Goal: Navigation & Orientation: Find specific page/section

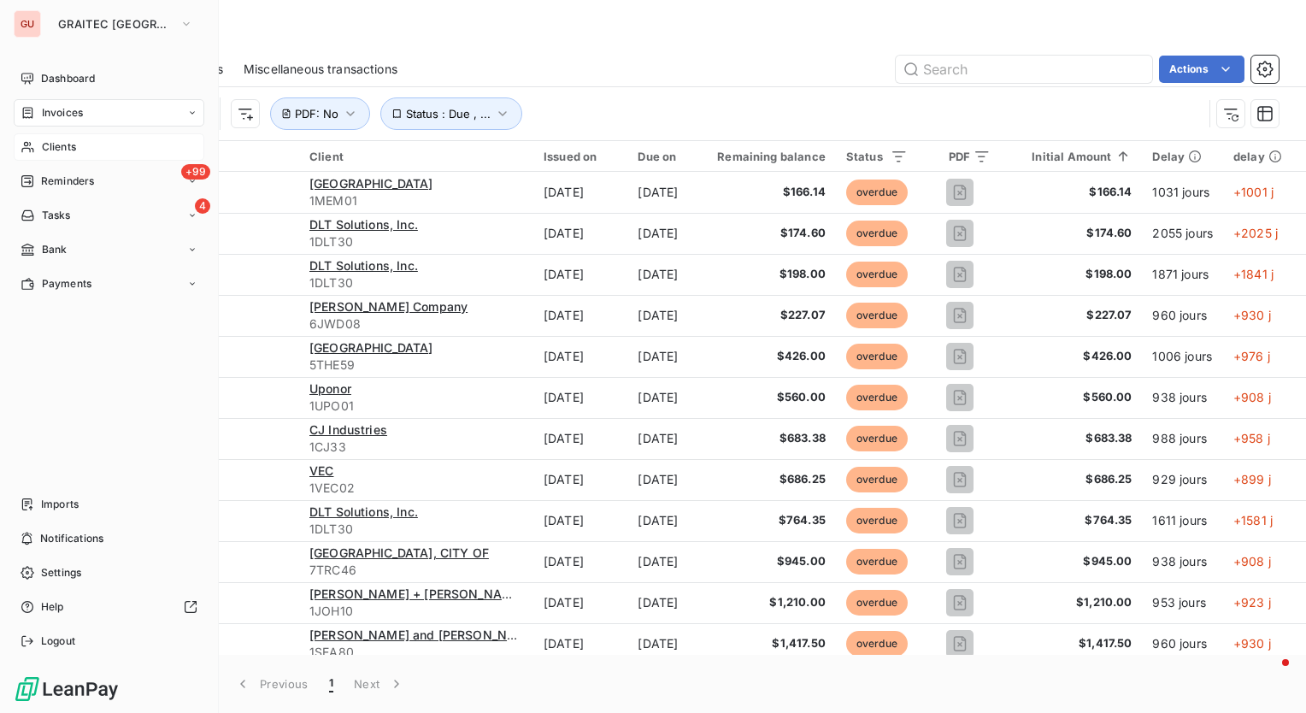
click at [66, 153] on span "Clients" at bounding box center [59, 146] width 34 height 15
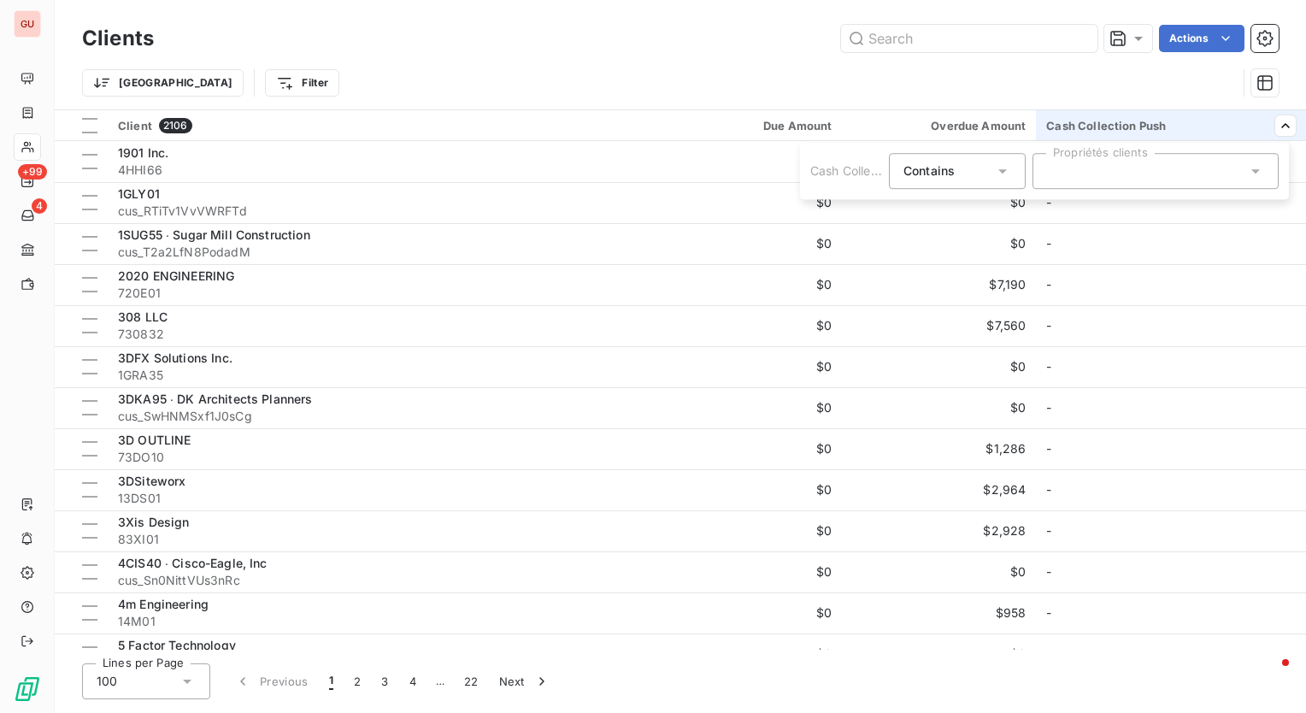
click at [1251, 177] on icon at bounding box center [1255, 170] width 17 height 17
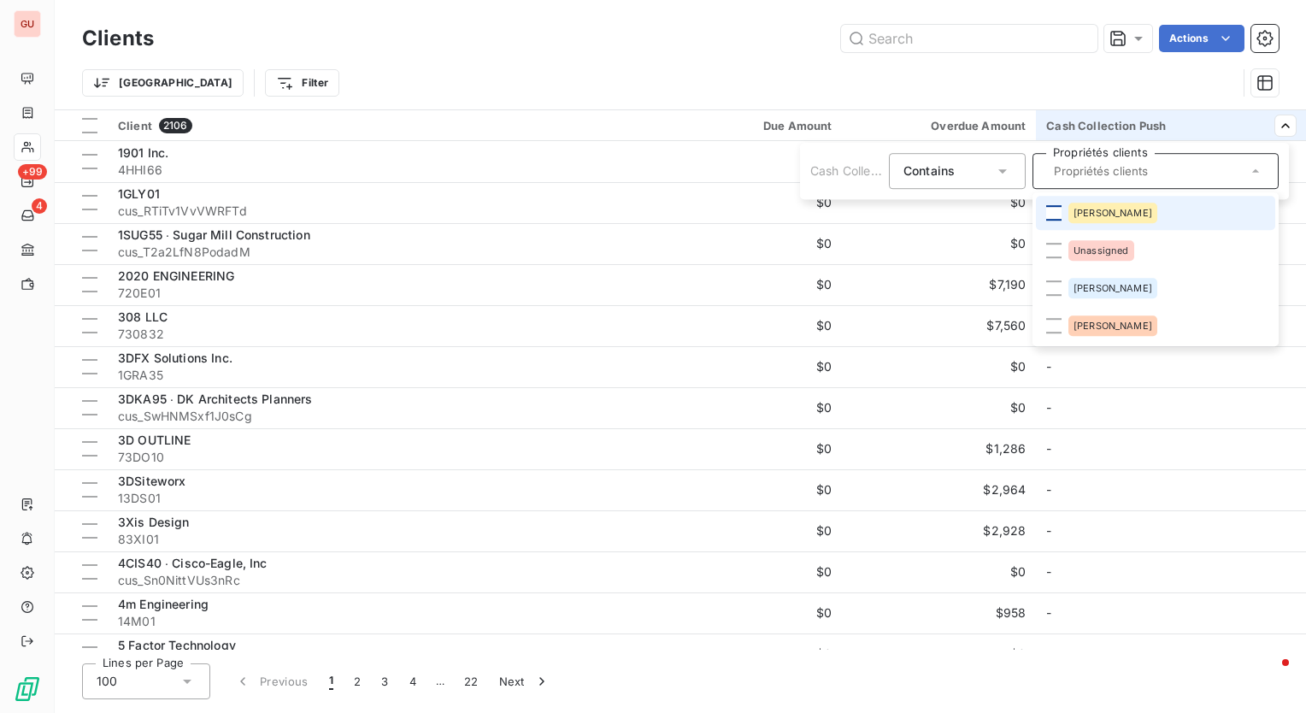
click at [1054, 214] on div at bounding box center [1053, 212] width 15 height 15
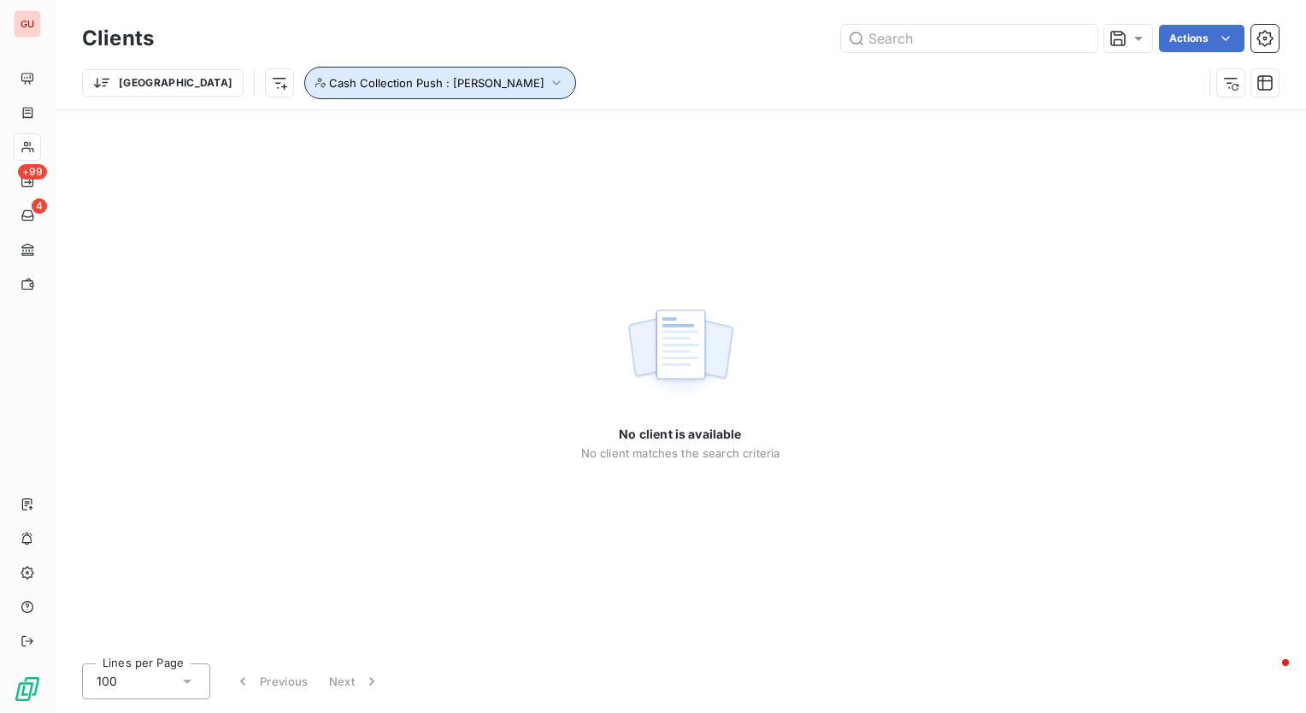
click at [548, 90] on icon "button" at bounding box center [556, 82] width 17 height 17
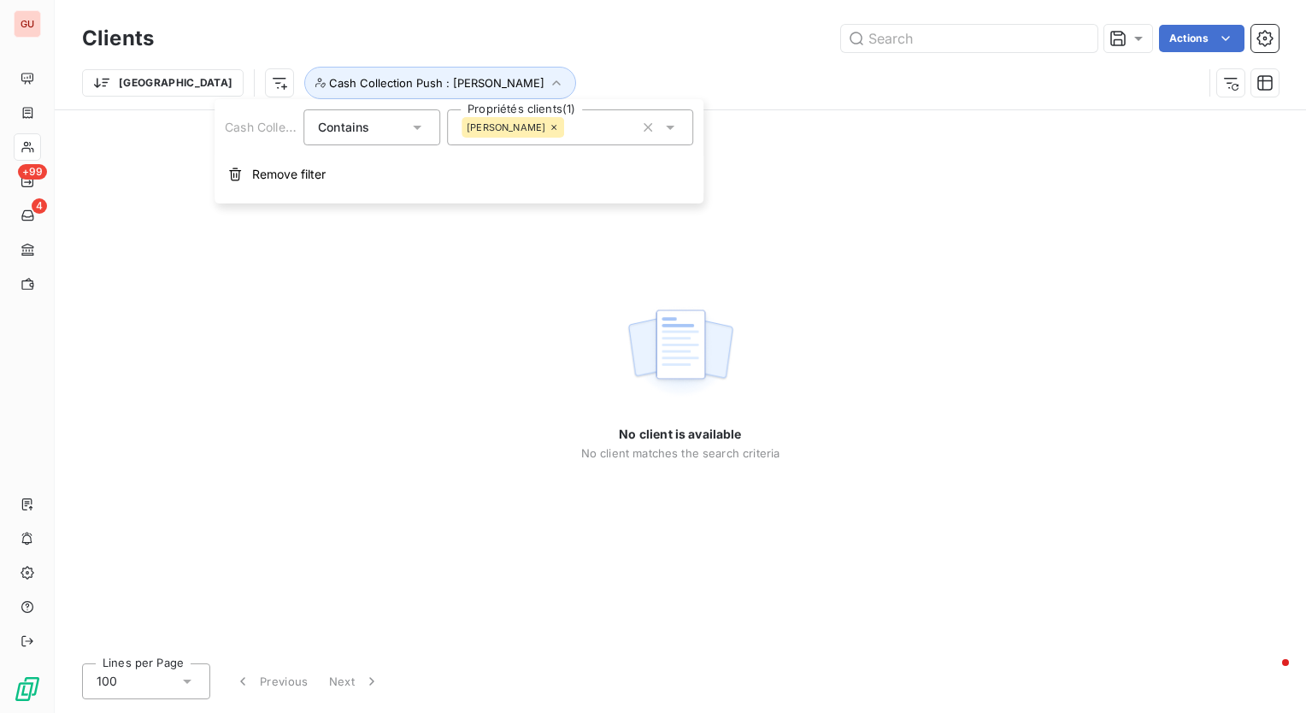
click at [591, 133] on div "[PERSON_NAME]" at bounding box center [570, 127] width 246 height 36
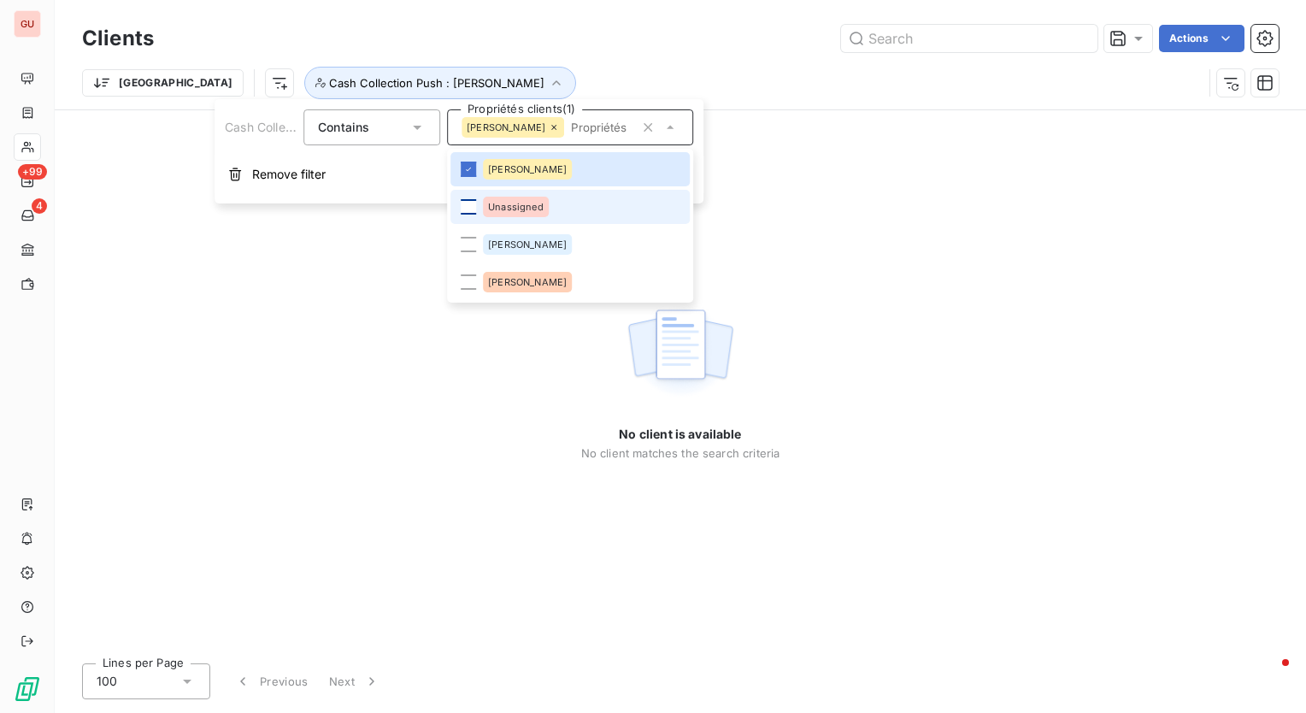
click at [469, 210] on div at bounding box center [468, 206] width 15 height 15
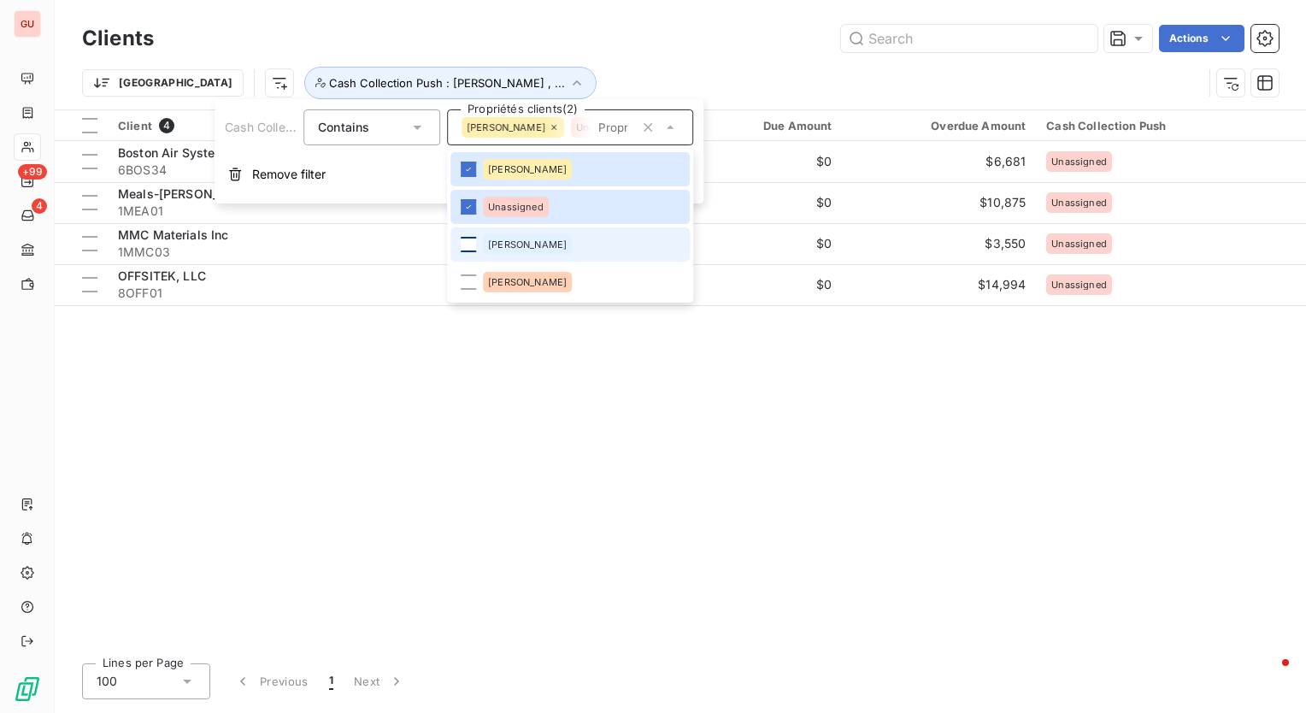
click at [473, 248] on div at bounding box center [468, 244] width 15 height 15
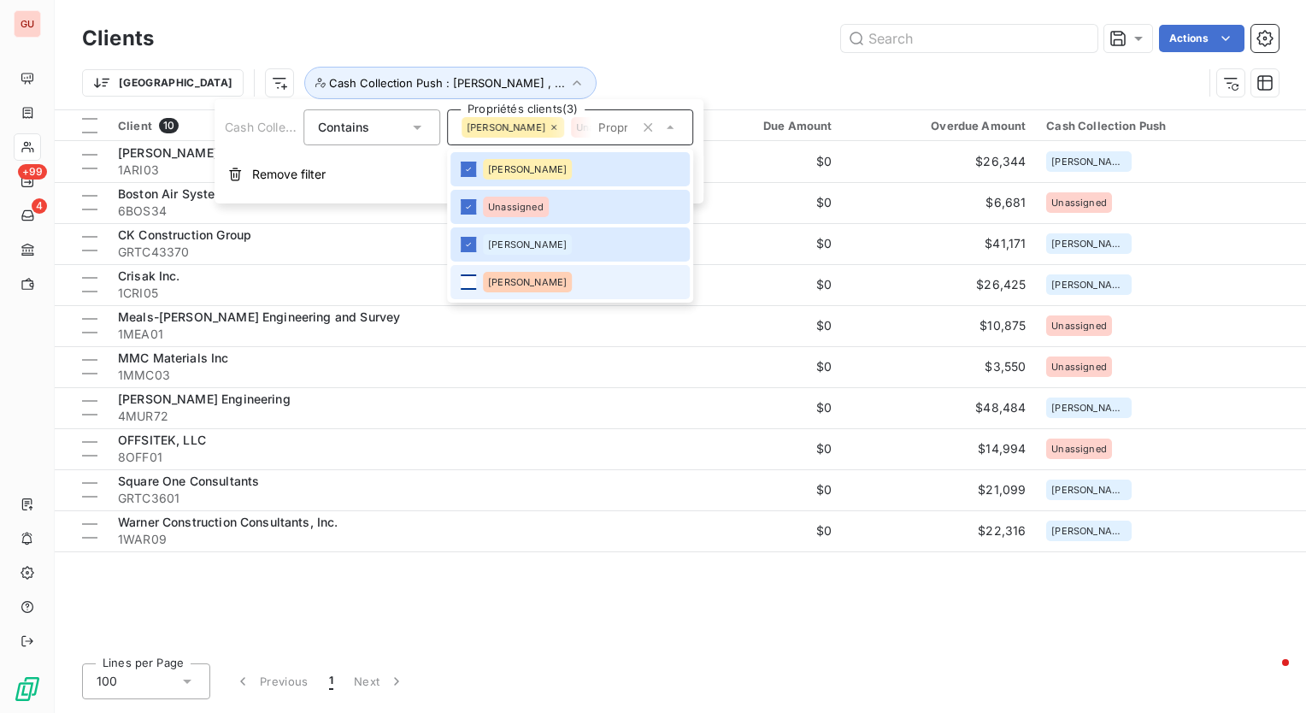
click at [468, 278] on div at bounding box center [468, 281] width 15 height 15
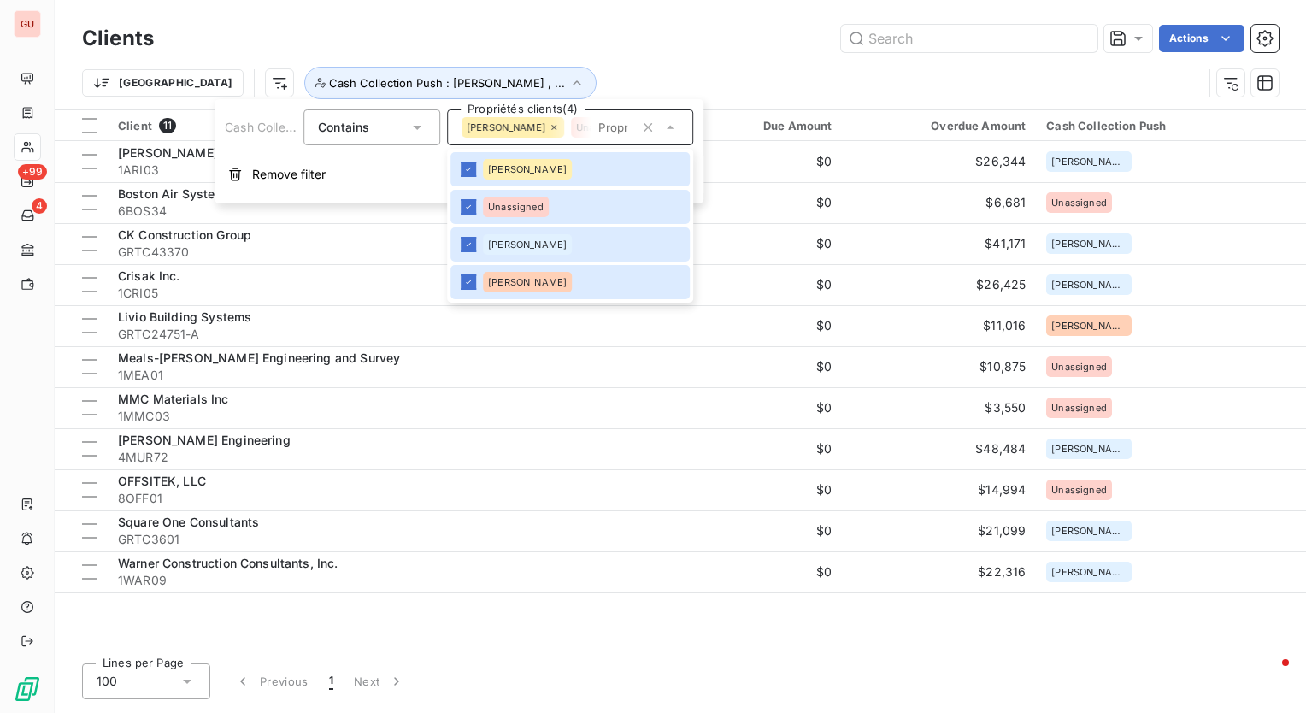
click at [661, 26] on div "Actions" at bounding box center [726, 38] width 1104 height 27
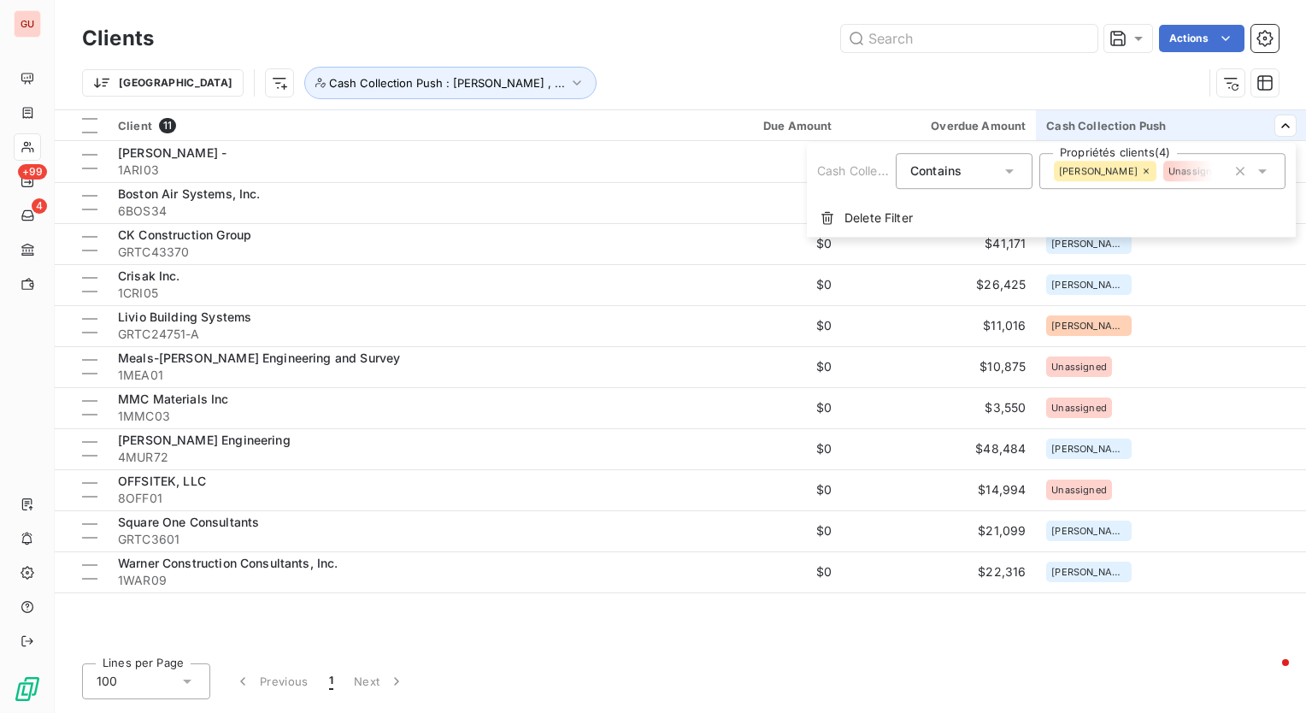
click at [1141, 167] on icon at bounding box center [1146, 171] width 10 height 10
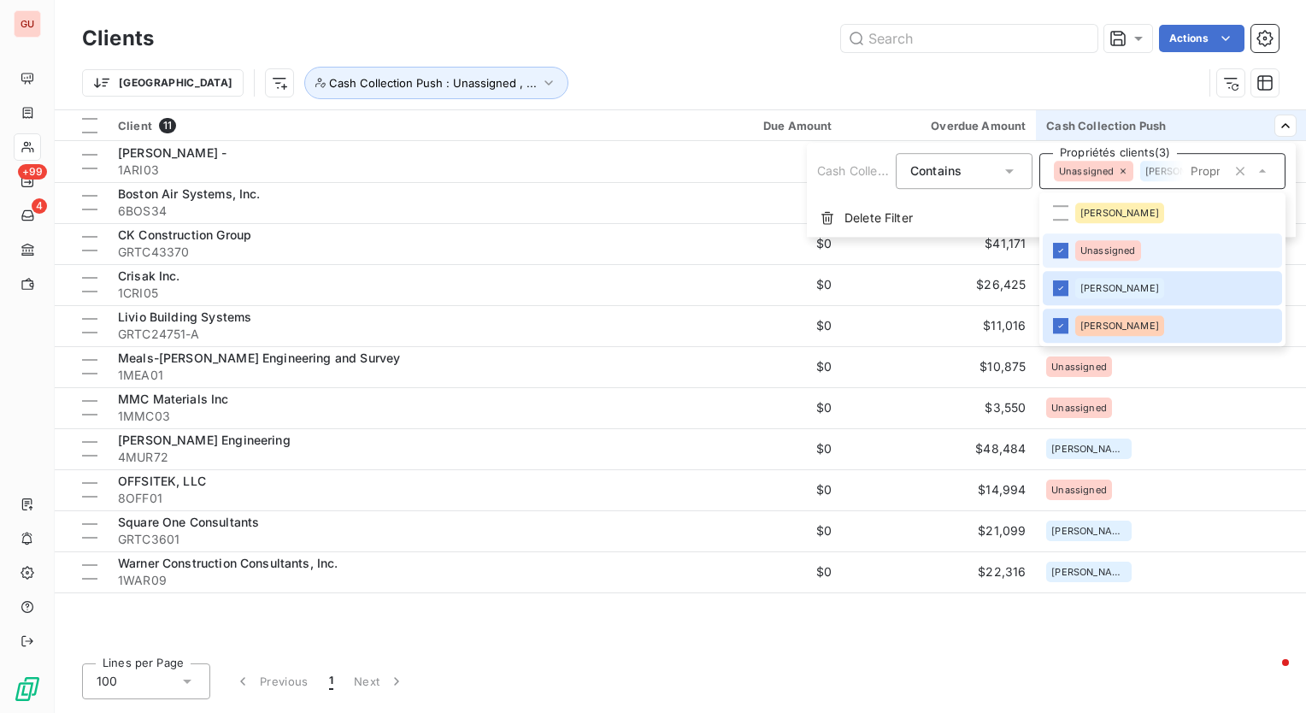
click at [1226, 167] on icon at bounding box center [1231, 171] width 10 height 10
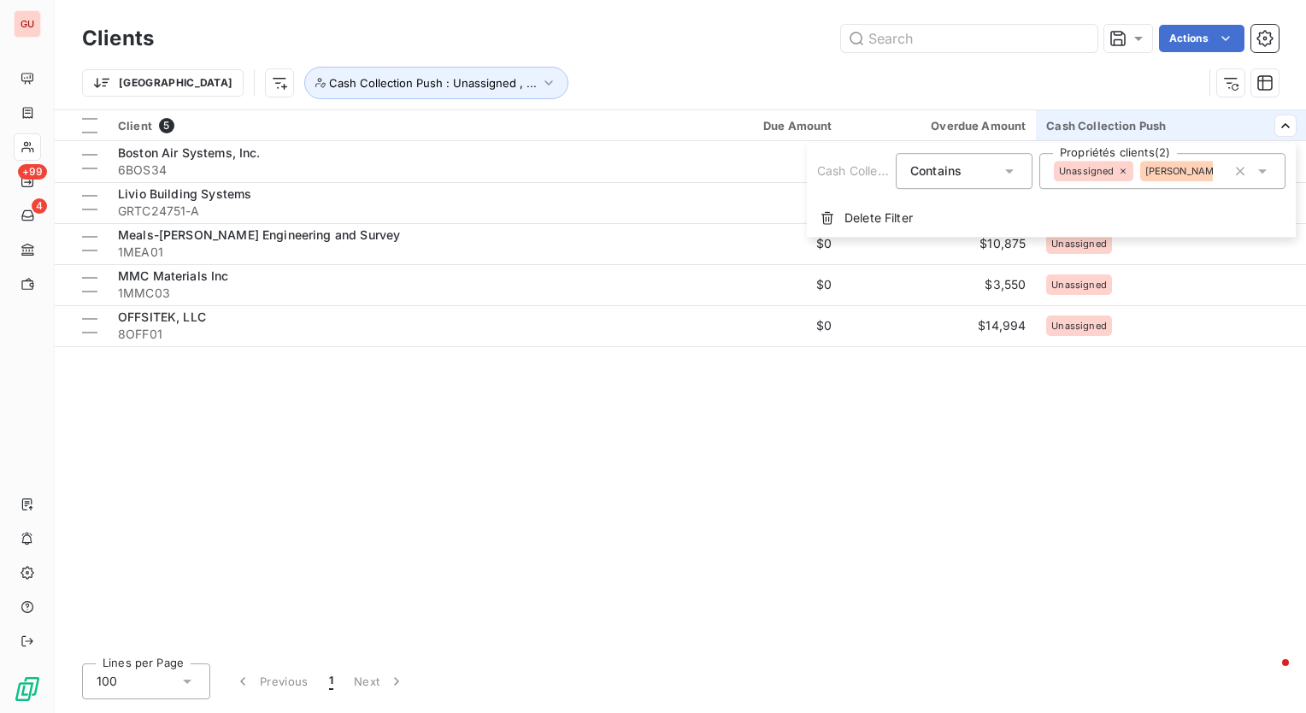
click at [1226, 167] on icon at bounding box center [1231, 171] width 10 height 10
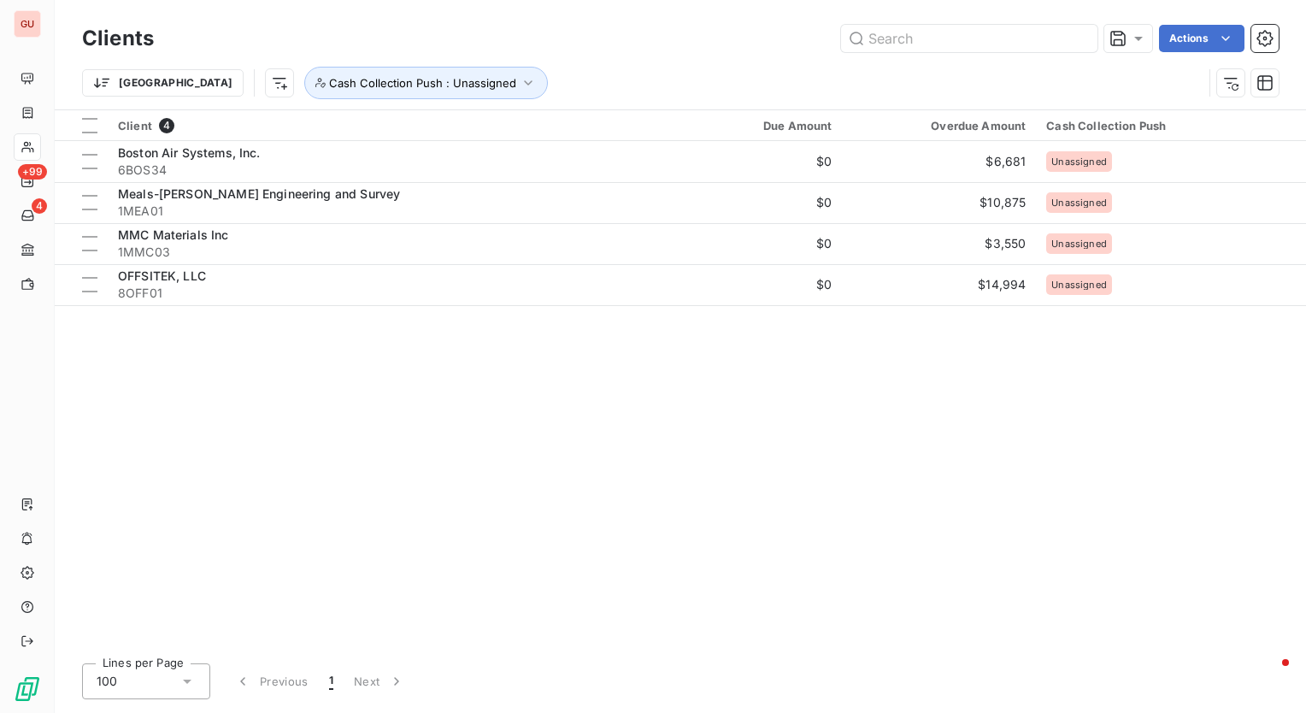
click at [994, 471] on html "GU +99 4 Clients Actions Trier Cash Collection Push : Unassigned Client 4 Due A…" at bounding box center [653, 356] width 1306 height 713
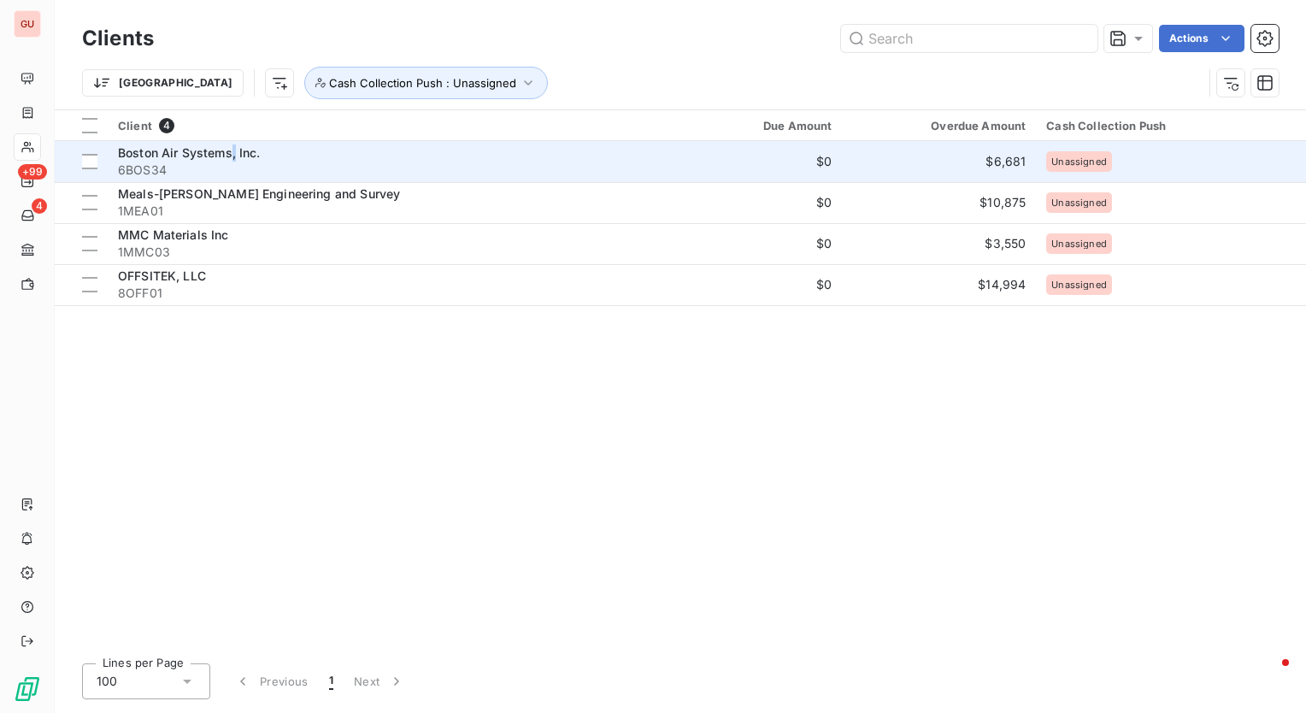
click at [232, 150] on span "Boston Air Systems, Inc." at bounding box center [189, 152] width 143 height 15
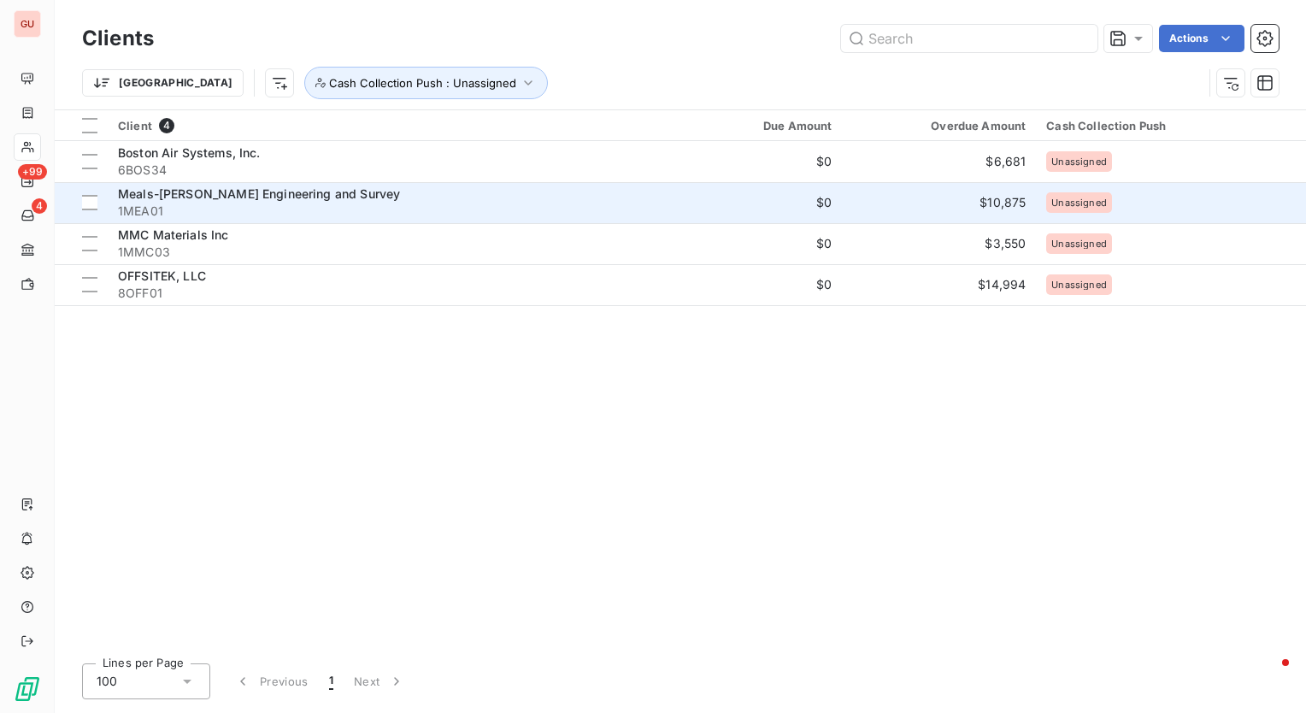
click at [308, 200] on span "Meals-[PERSON_NAME] Engineering and Survey" at bounding box center [259, 193] width 282 height 15
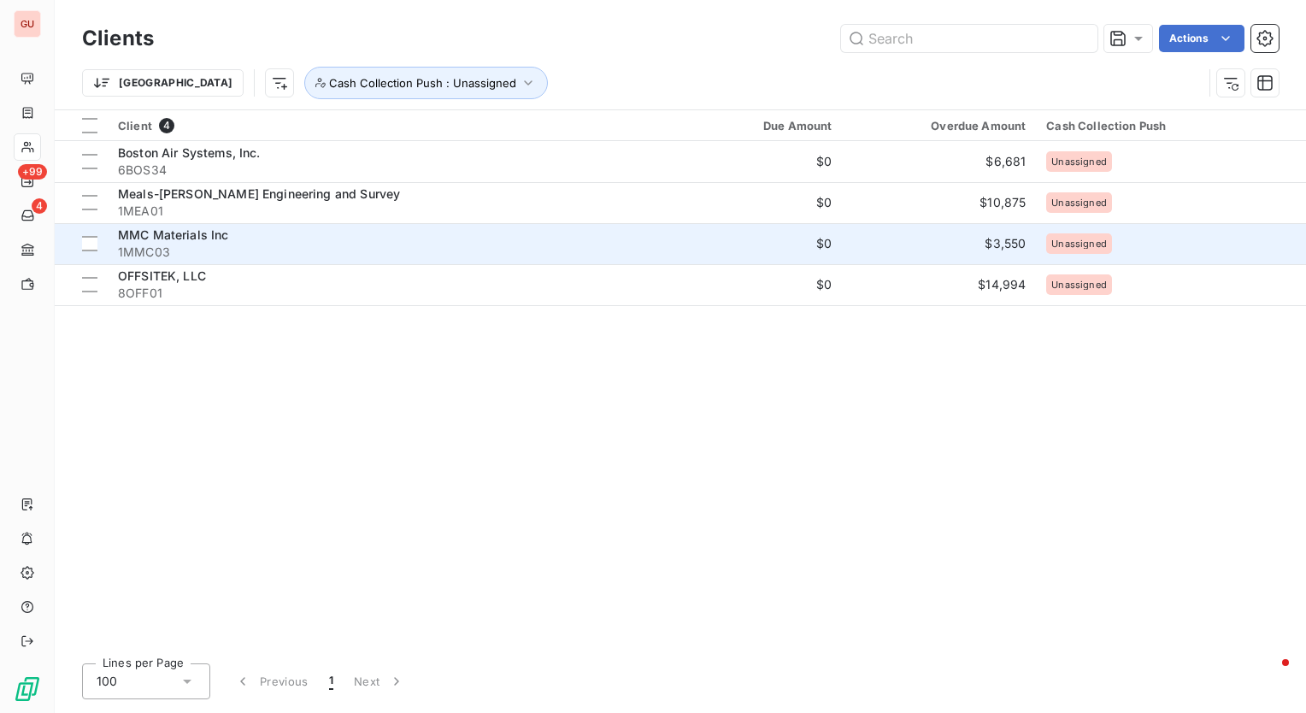
click at [190, 236] on span "MMC Materials Inc" at bounding box center [173, 234] width 111 height 15
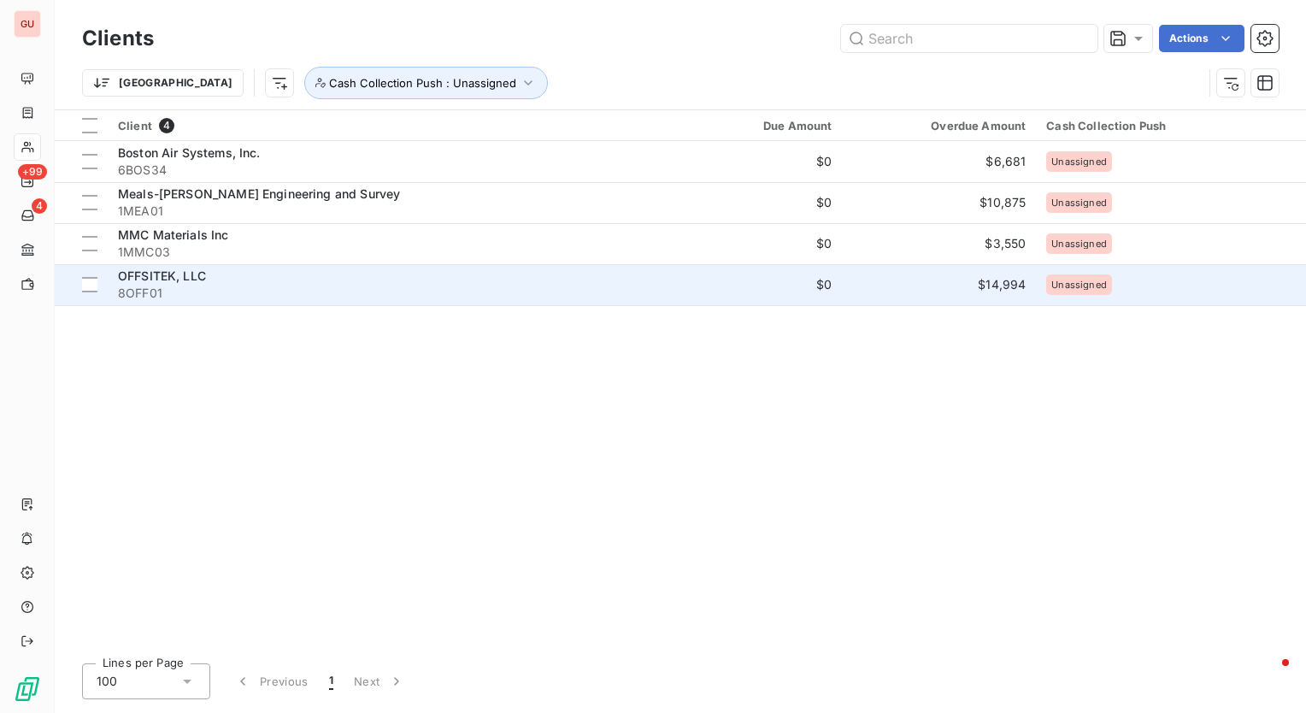
click at [225, 277] on div "OFFSITEK, LLC" at bounding box center [383, 275] width 531 height 17
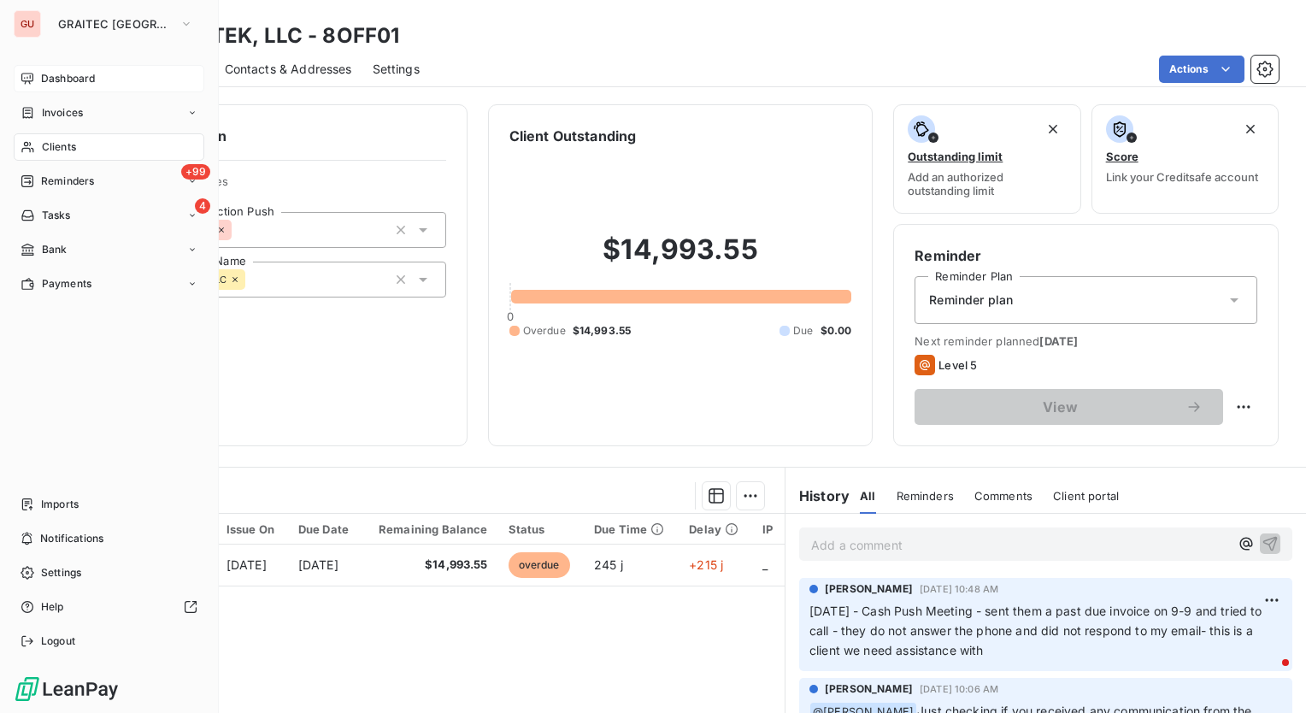
click at [95, 87] on div "Dashboard" at bounding box center [109, 78] width 191 height 27
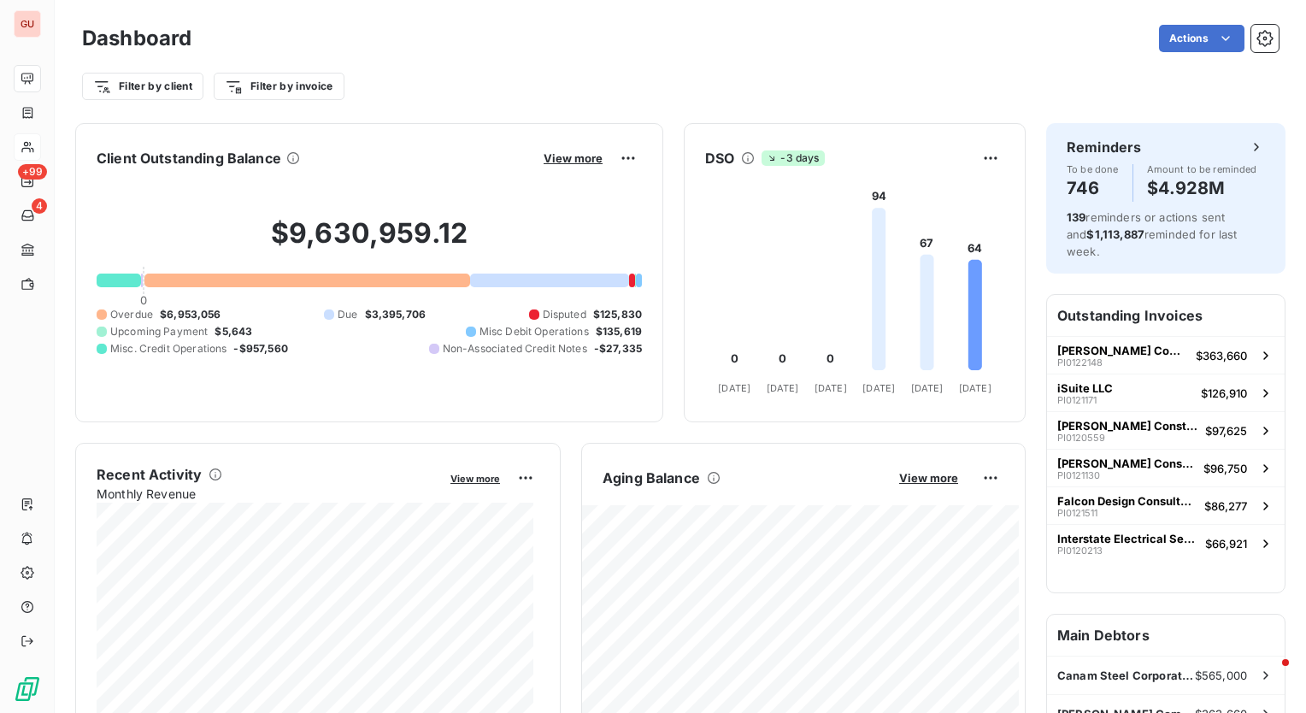
click at [591, 42] on div "Actions" at bounding box center [745, 38] width 1066 height 27
